Goal: Information Seeking & Learning: Learn about a topic

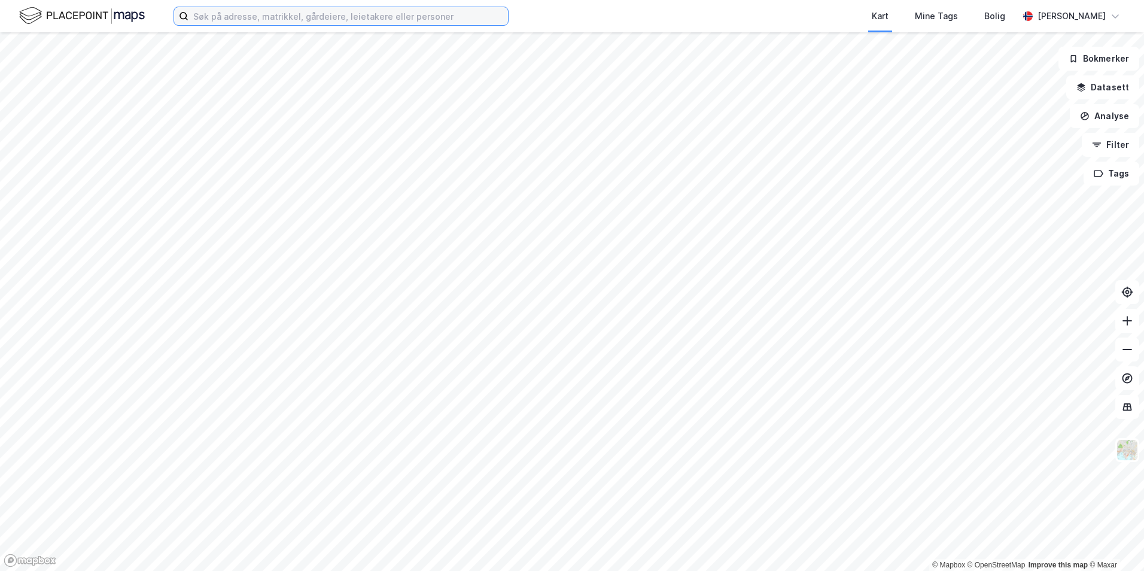
click at [321, 23] on input at bounding box center [348, 16] width 320 height 18
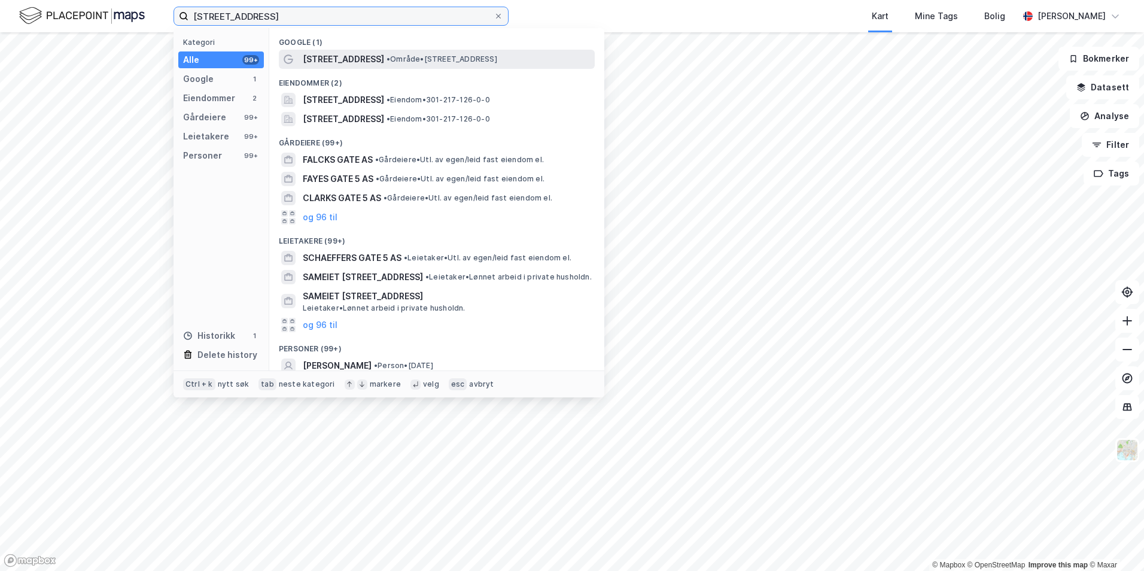
type input "[STREET_ADDRESS]"
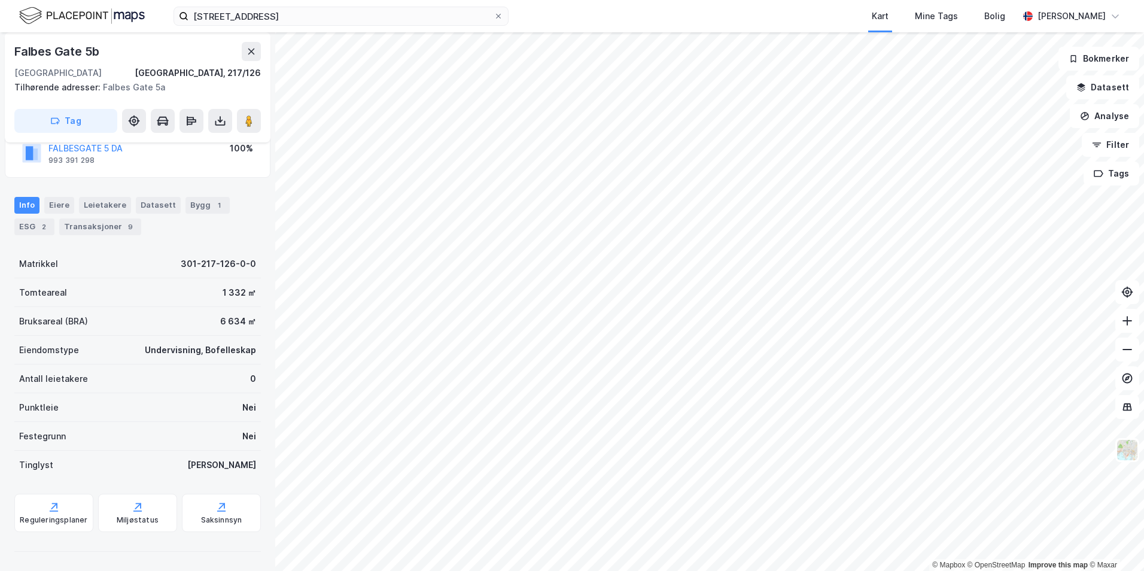
scroll to position [35, 0]
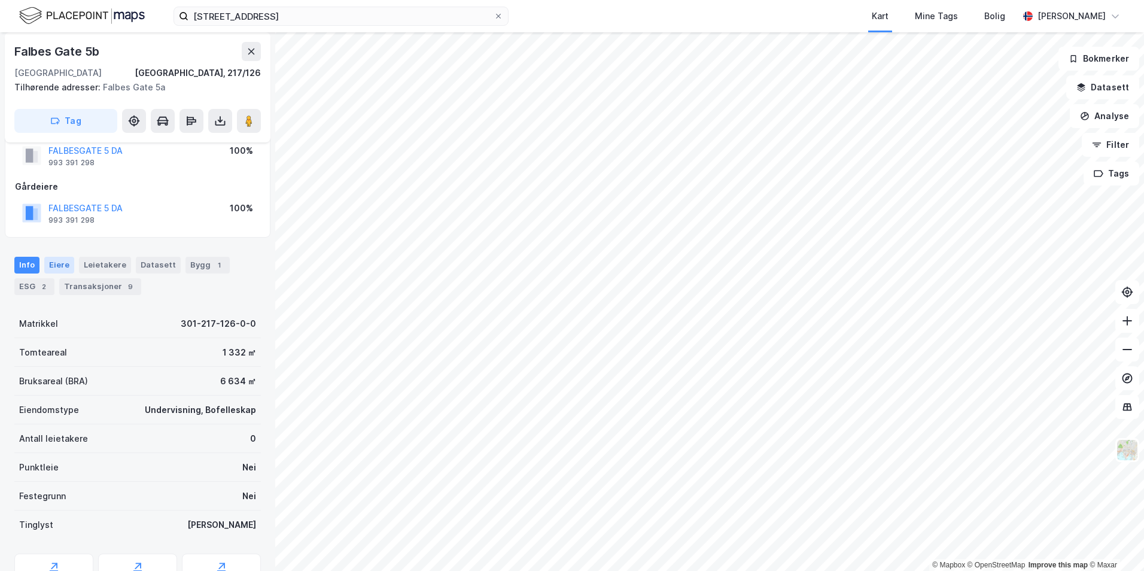
click at [52, 261] on div "Eiere" at bounding box center [59, 265] width 30 height 17
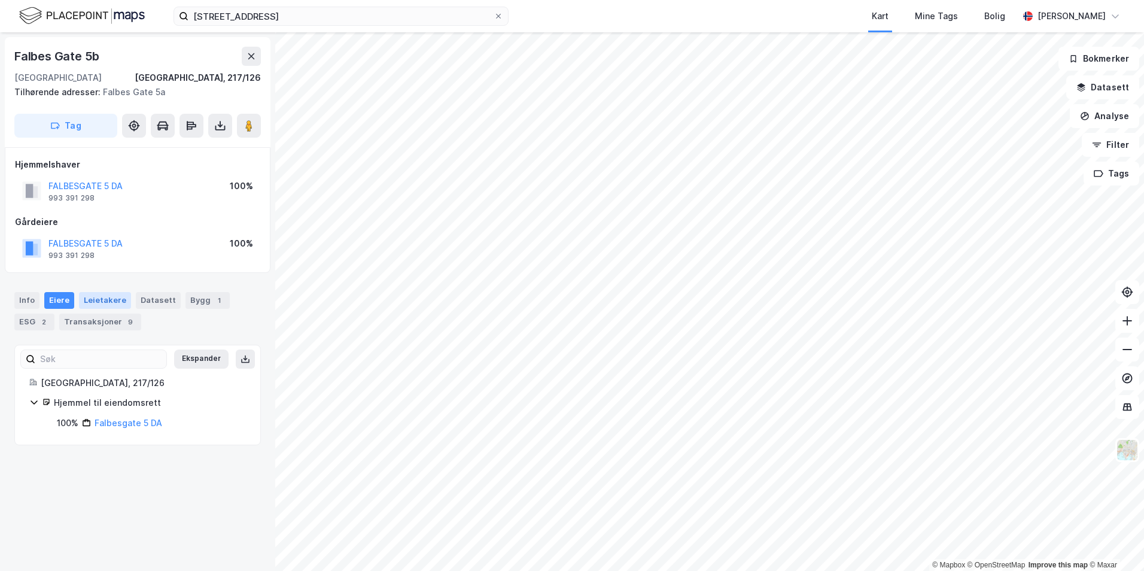
click at [89, 282] on div "Leietakere" at bounding box center [105, 300] width 52 height 17
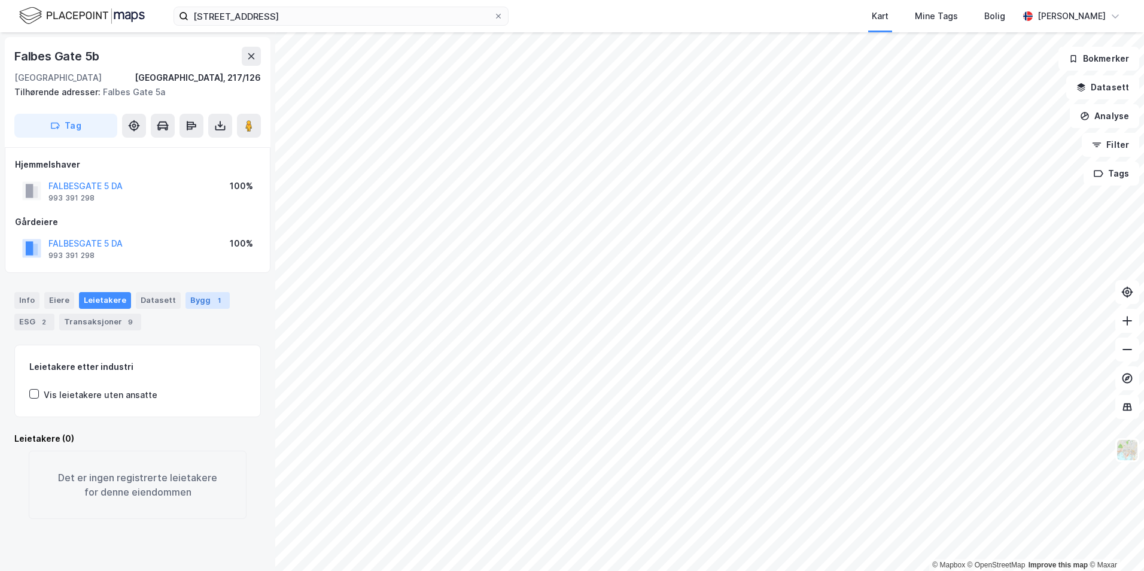
click at [216, 282] on div "Bygg 1" at bounding box center [207, 300] width 44 height 17
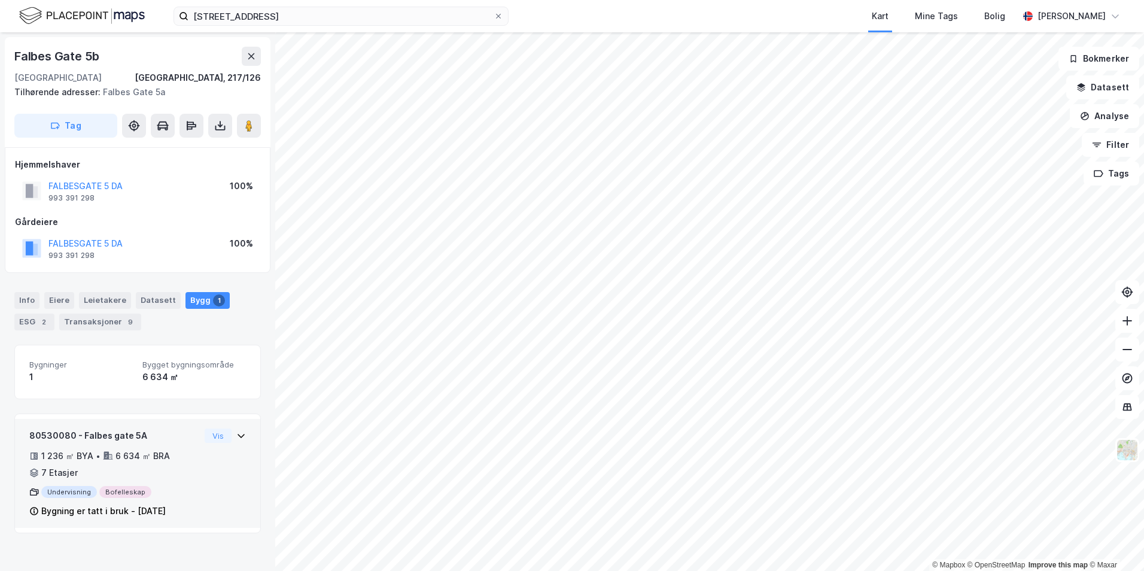
click at [238, 282] on icon at bounding box center [241, 436] width 7 height 4
